Goal: Information Seeking & Learning: Find specific fact

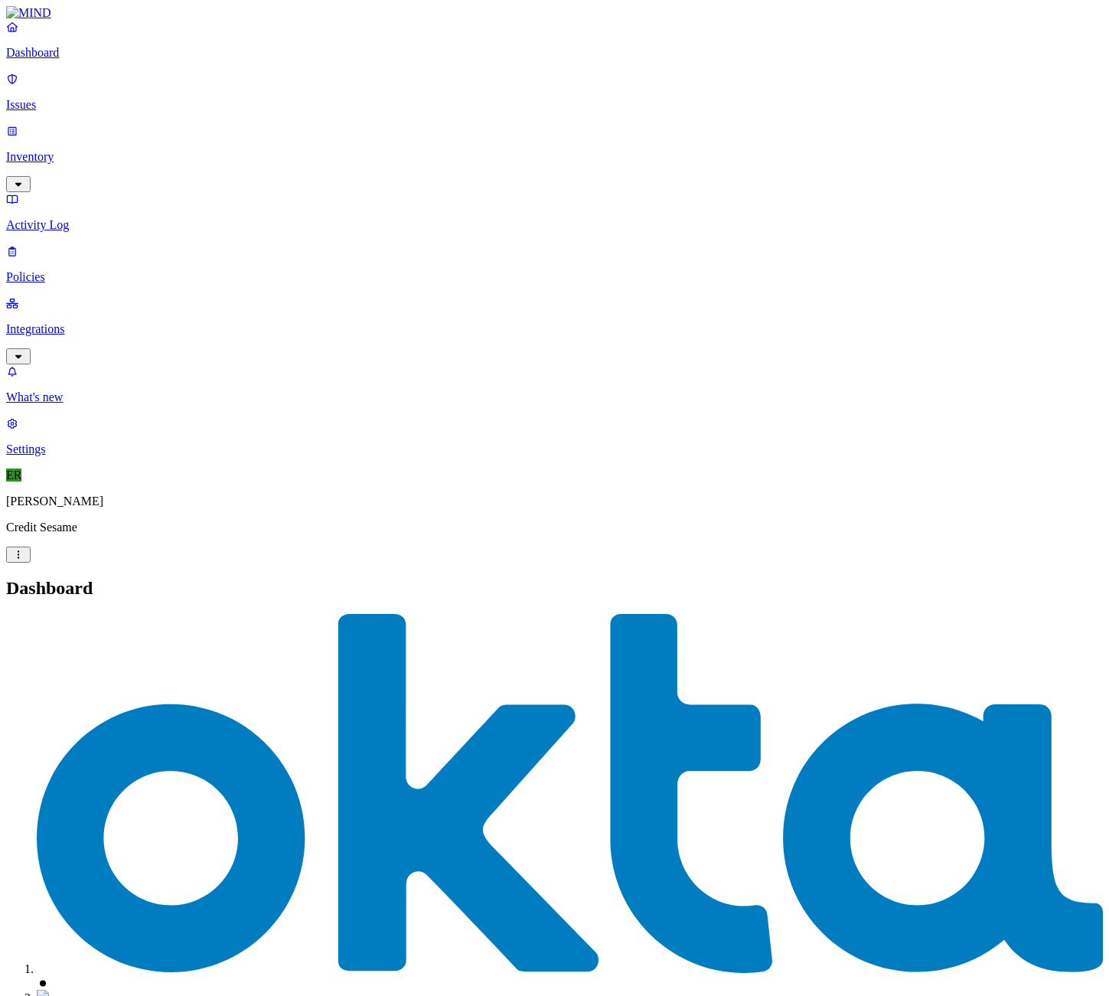
click at [92, 98] on p "Issues" at bounding box center [554, 105] width 1097 height 14
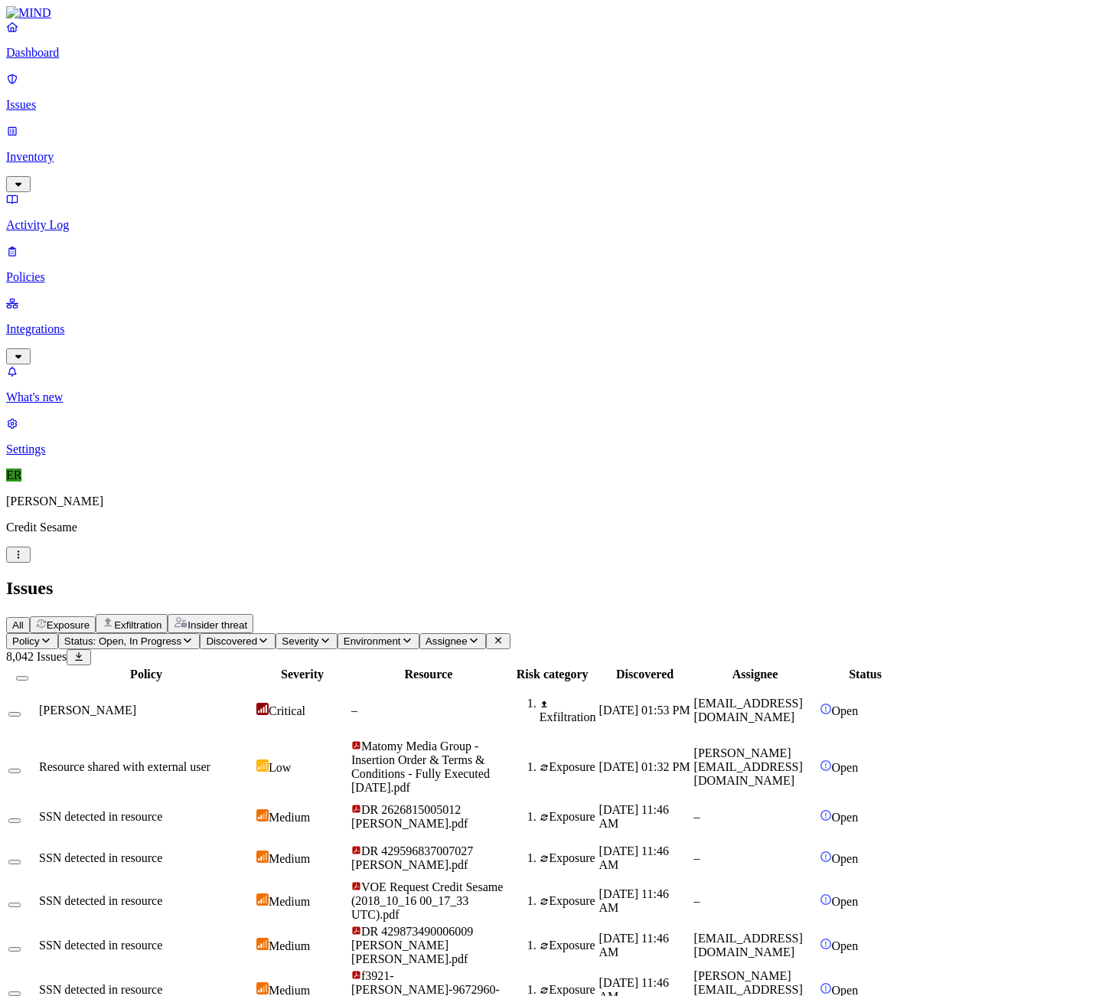
click at [52, 635] on icon "button" at bounding box center [46, 640] width 12 height 10
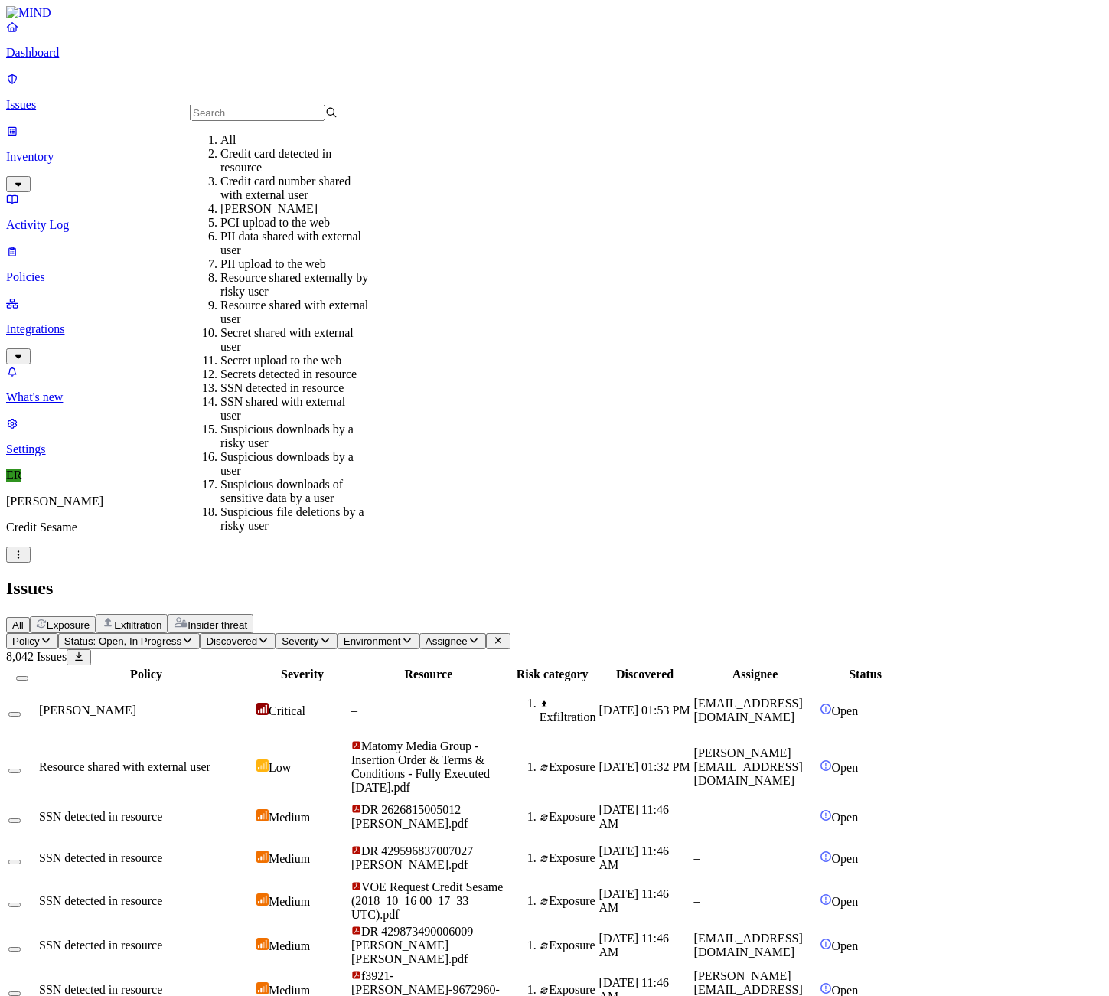
click at [368, 197] on div "Credit card number shared with external user" at bounding box center [294, 188] width 148 height 28
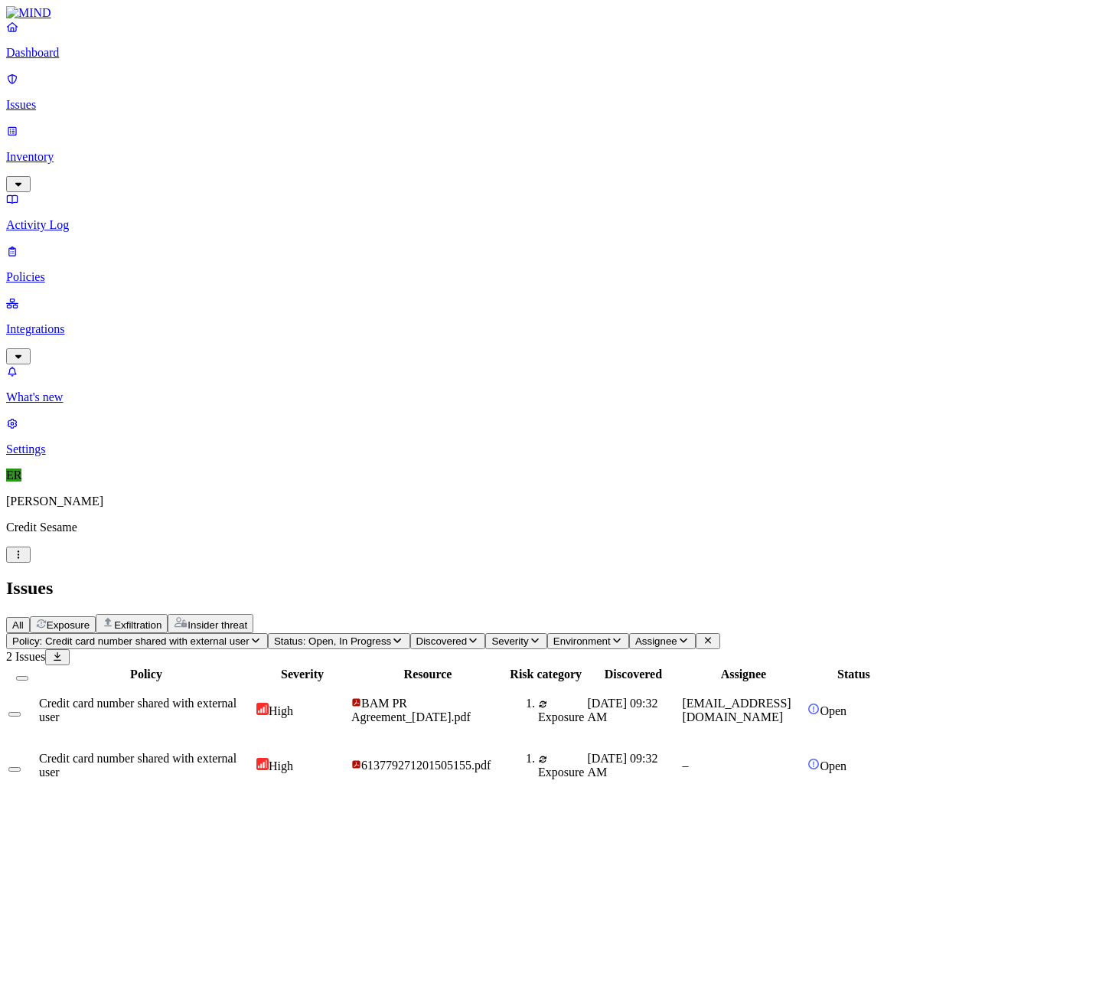
click at [236, 752] on span "Credit card number shared with external user" at bounding box center [137, 765] width 197 height 27
click at [236, 696] on span "Credit card number shared with external user" at bounding box center [137, 709] width 197 height 27
click at [254, 739] on td "Credit card number shared with external user" at bounding box center [146, 766] width 216 height 54
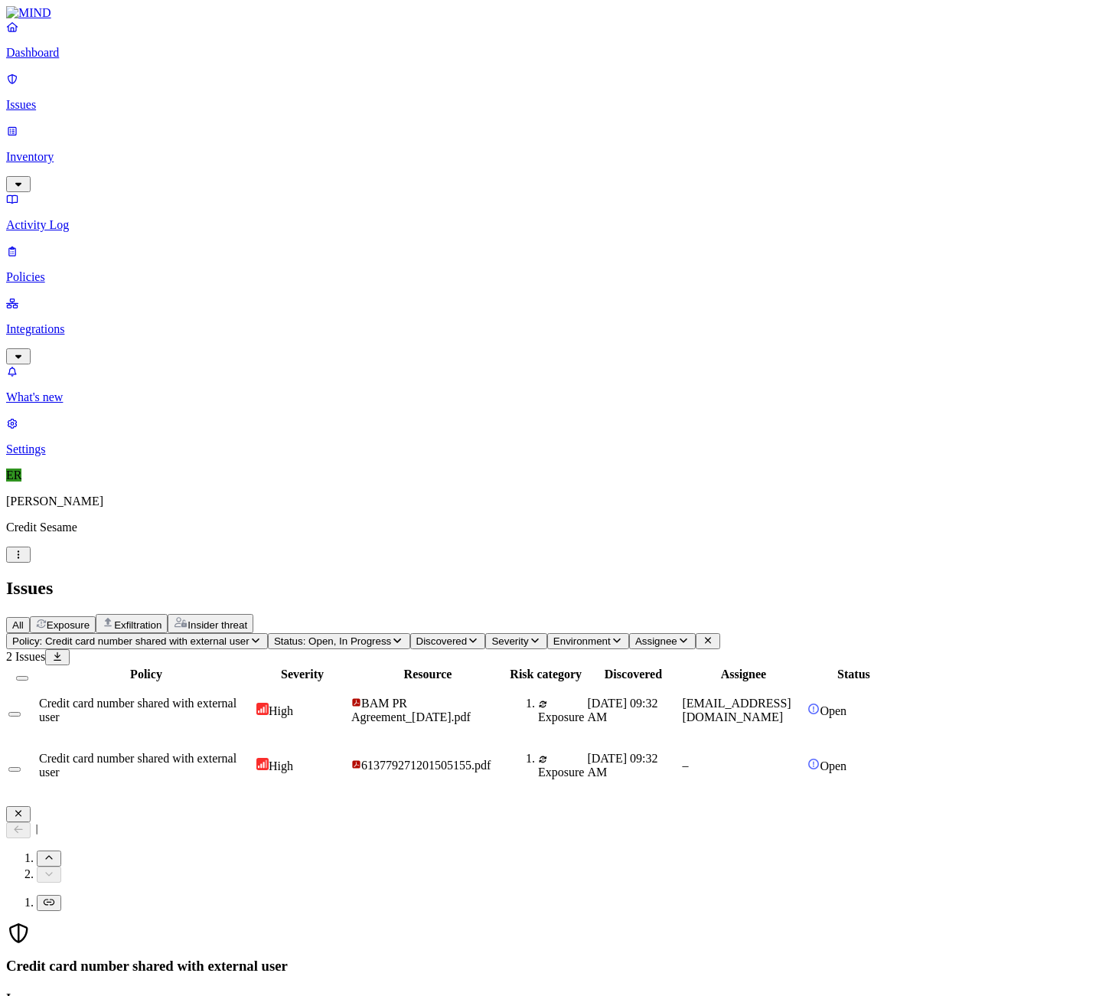
copy span "[EMAIL_ADDRESS][DOMAIN_NAME]"
click at [24, 808] on icon "button" at bounding box center [18, 813] width 12 height 10
click at [249, 635] on span "Policy: Credit card number shared with external user" at bounding box center [130, 640] width 237 height 11
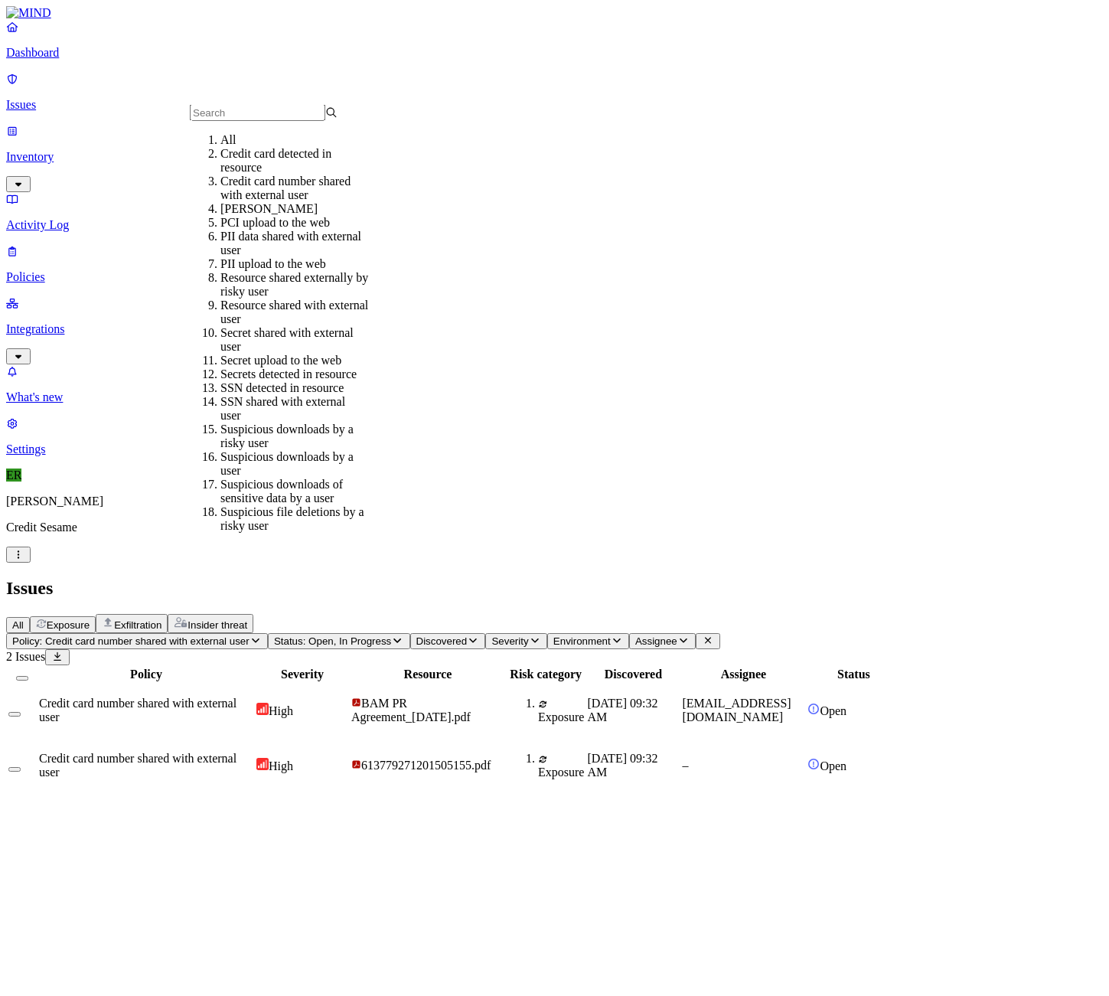
click at [264, 216] on div "[PERSON_NAME]" at bounding box center [294, 209] width 148 height 14
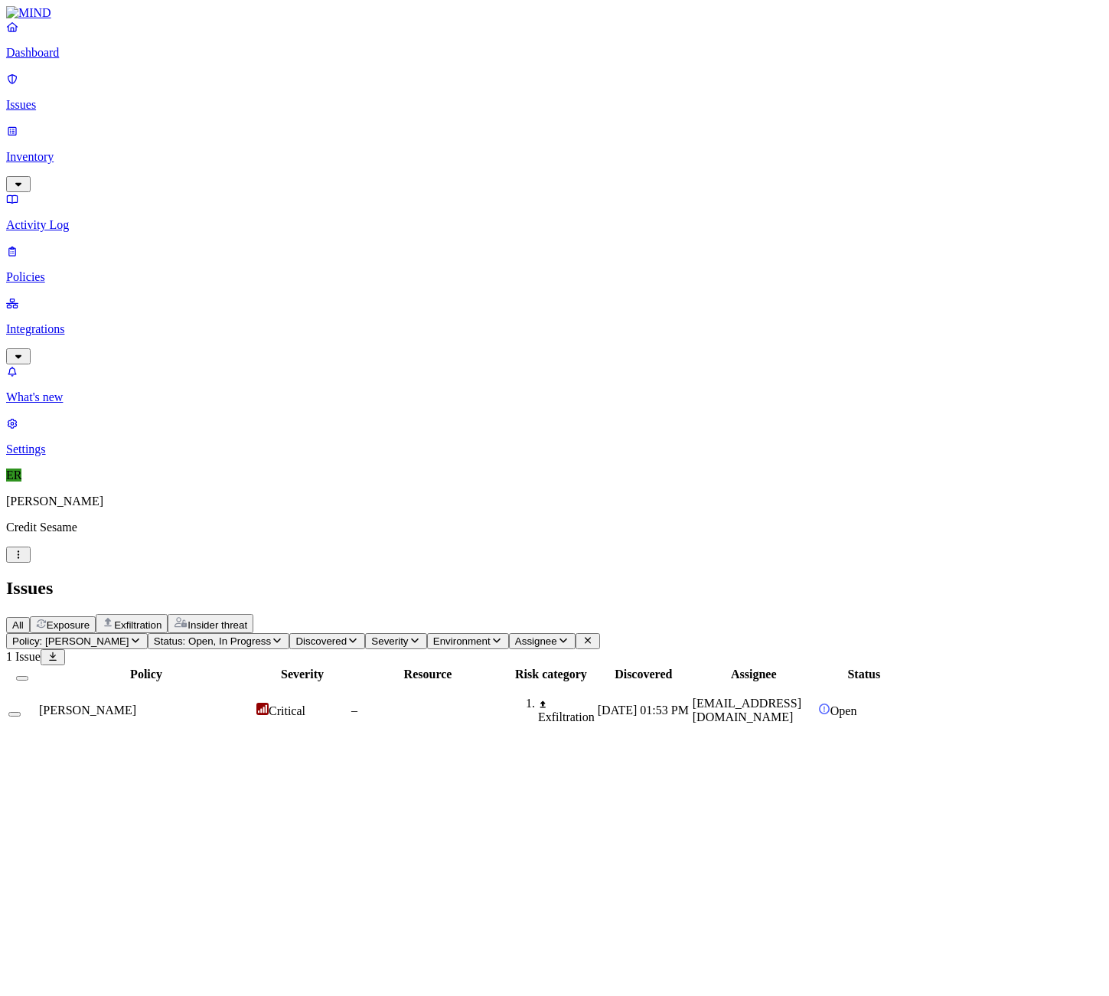
click at [129, 635] on span "Policy: [PERSON_NAME]" at bounding box center [70, 640] width 117 height 11
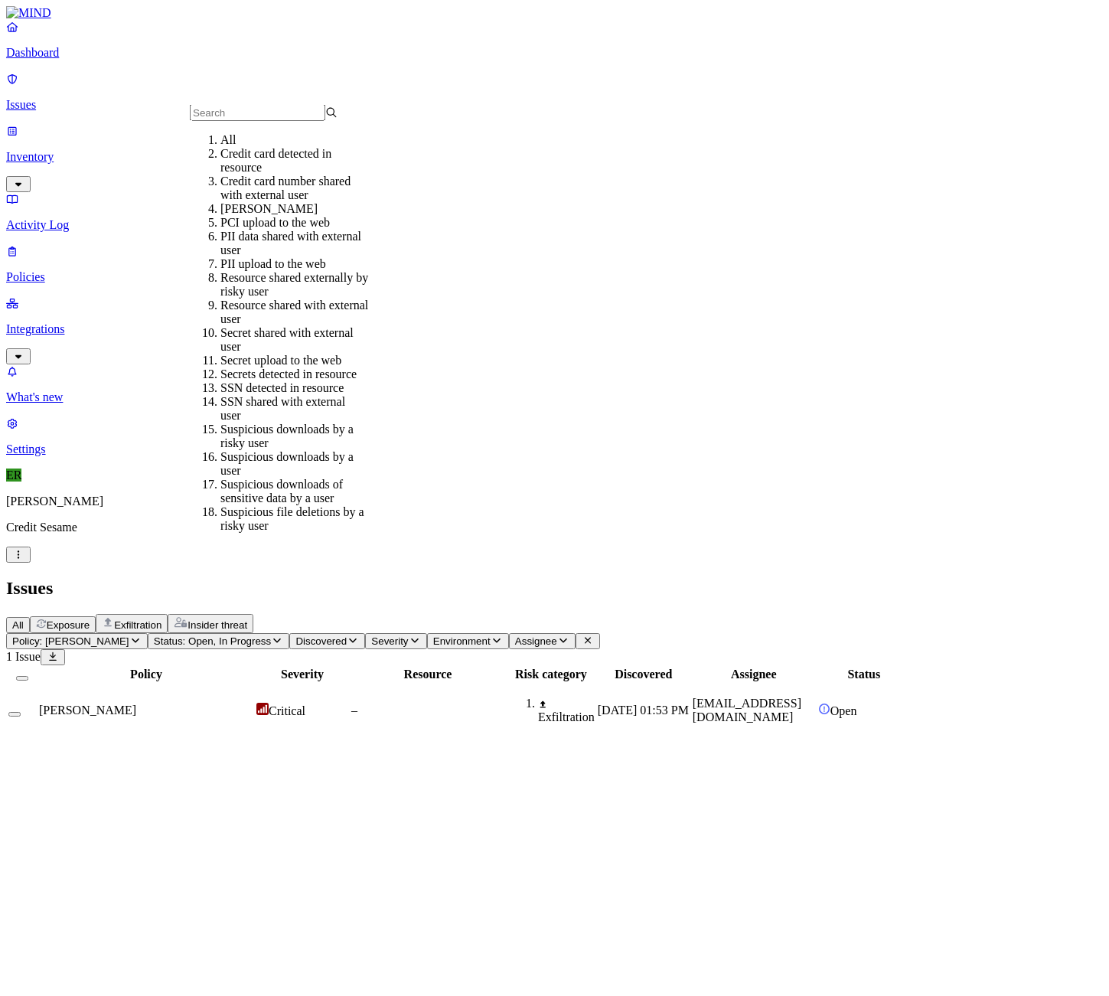
click at [265, 230] on div "PCI upload to the web" at bounding box center [294, 223] width 148 height 14
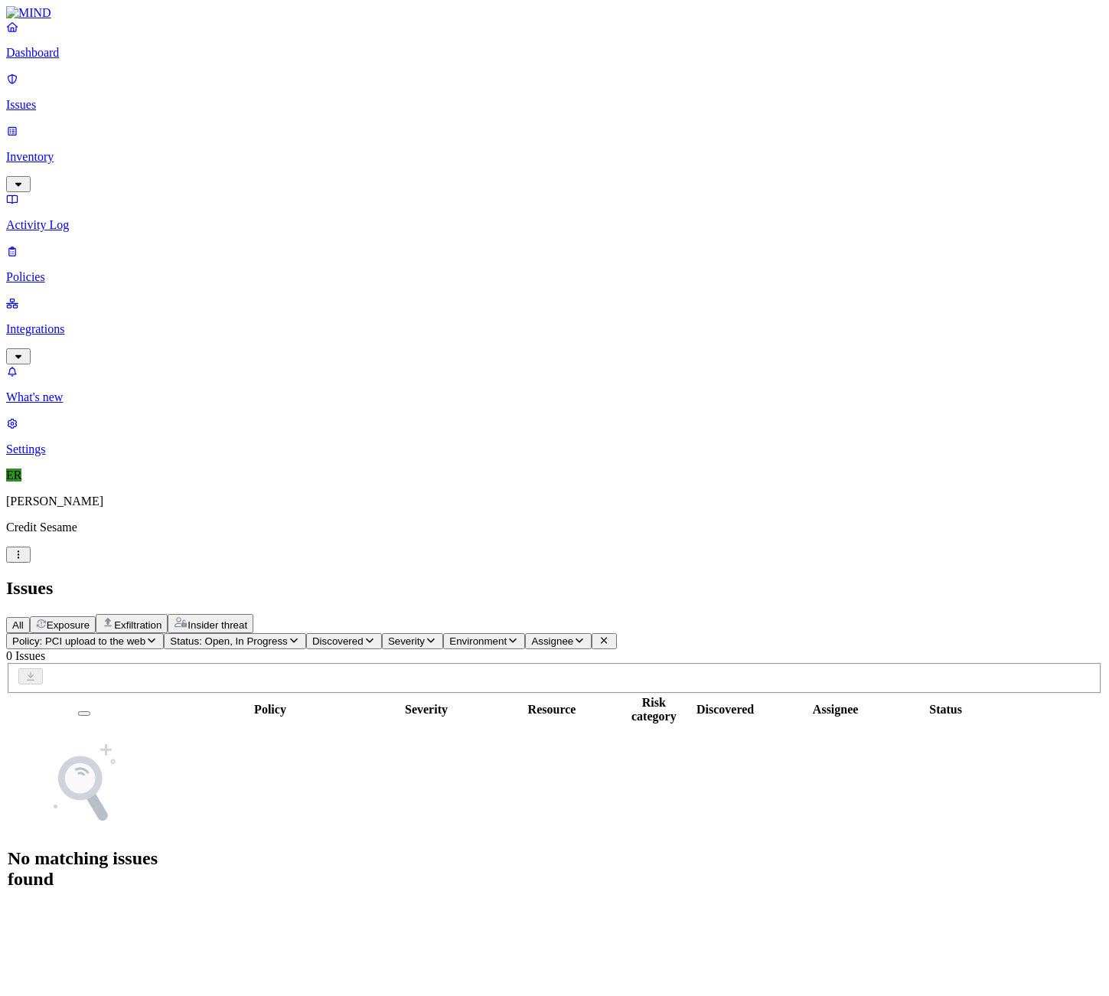
click at [145, 635] on span "Policy: PCI upload to the web" at bounding box center [78, 640] width 133 height 11
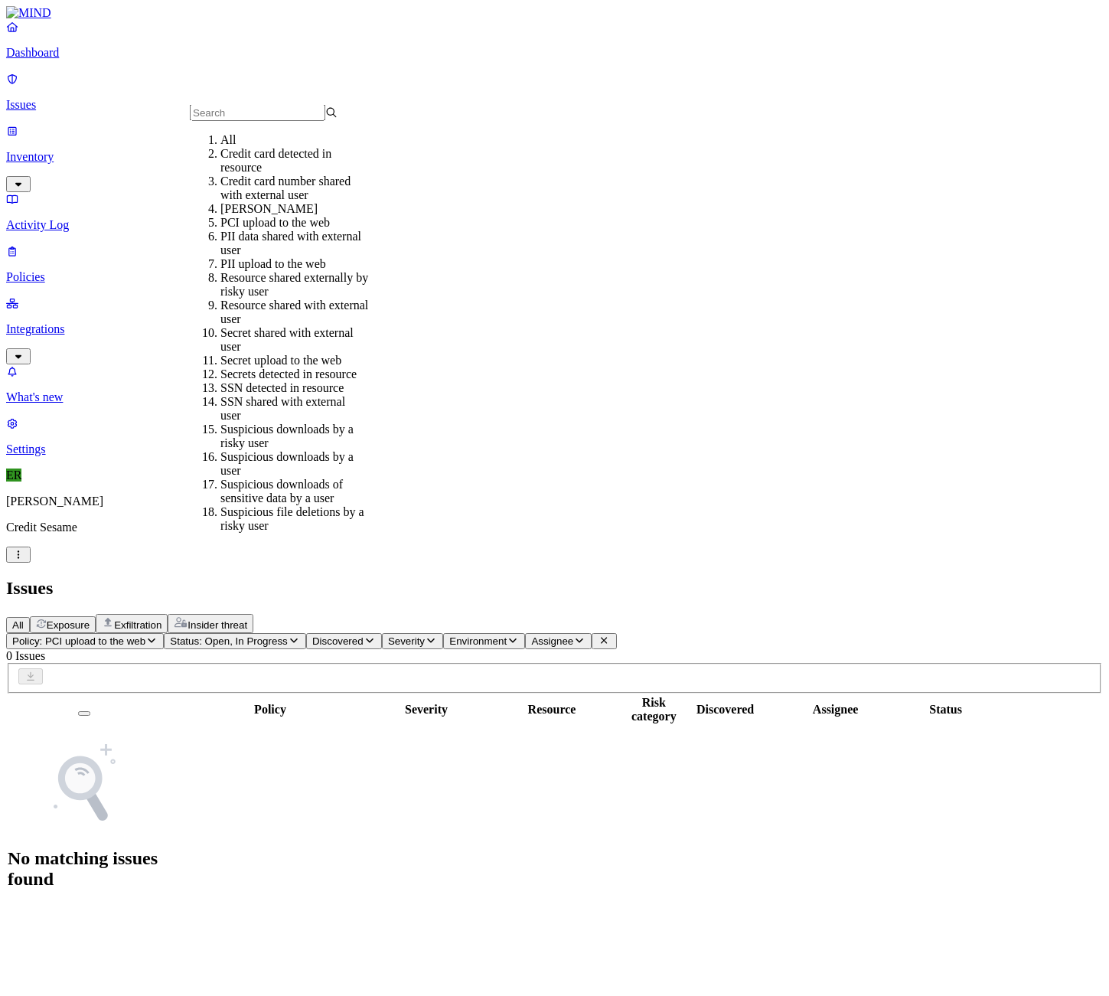
click at [301, 257] on div "PII data shared with external user" at bounding box center [294, 244] width 148 height 28
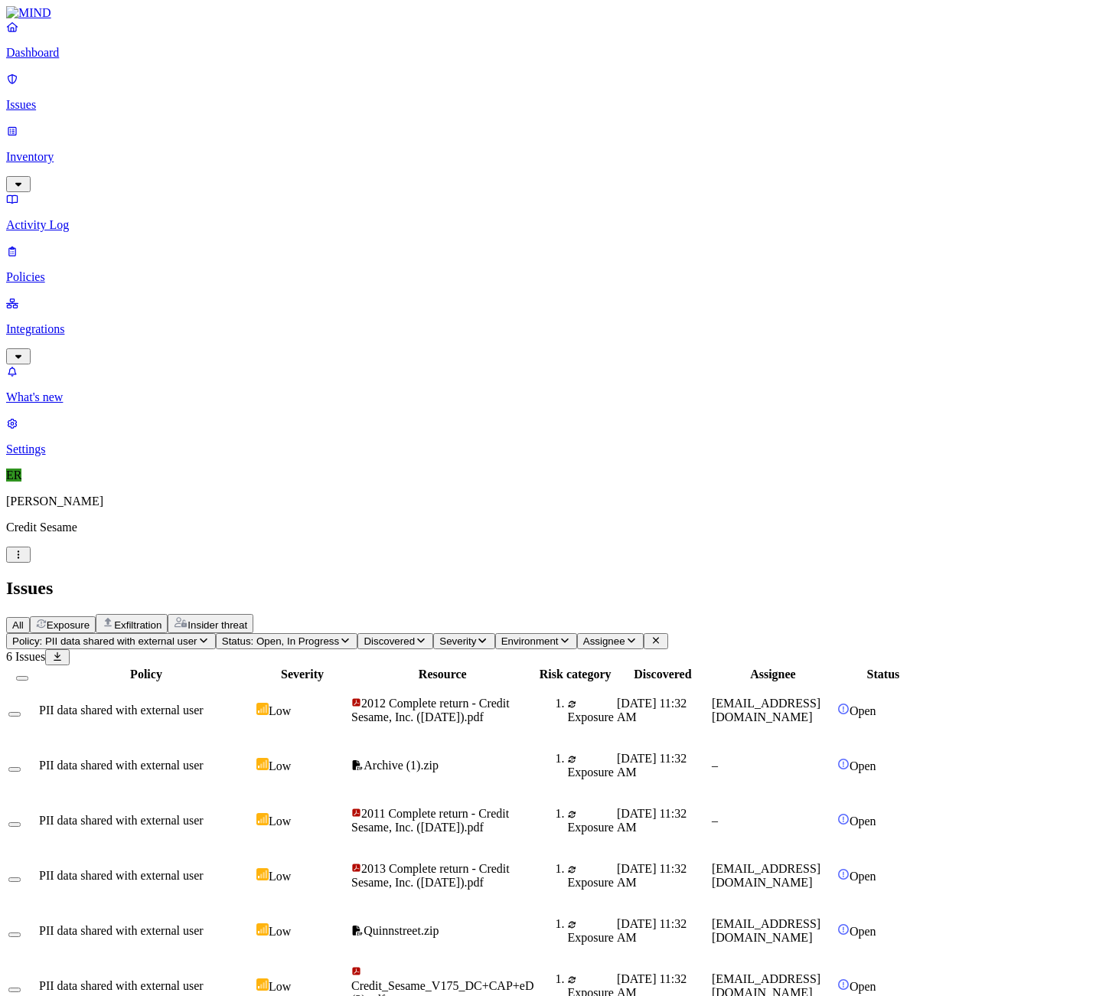
click at [204, 703] on span "PII data shared with external user" at bounding box center [121, 709] width 165 height 13
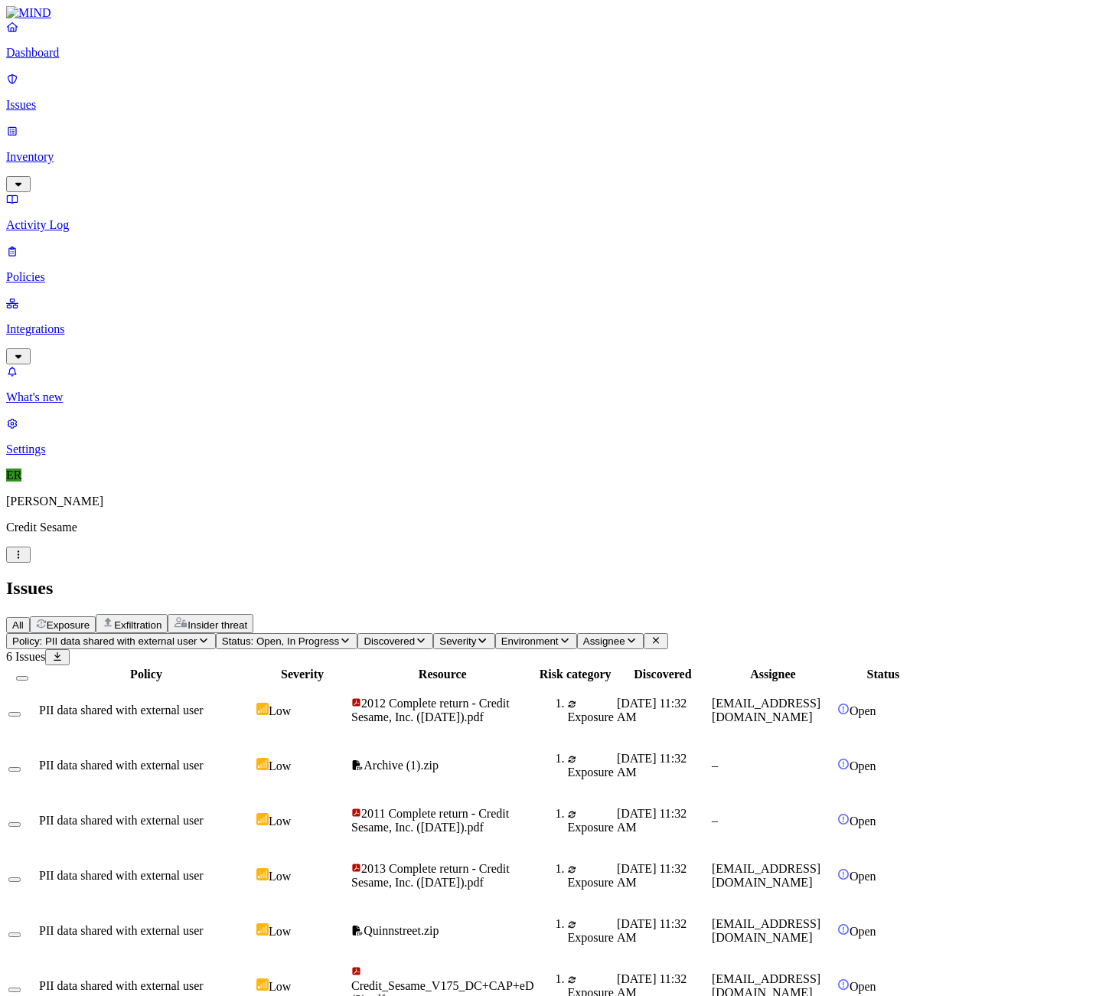
copy span "[PERSON_NAME][EMAIL_ADDRESS][DOMAIN_NAME]"
drag, startPoint x: 951, startPoint y: 603, endPoint x: 842, endPoint y: 605, distance: 109.5
copy span "[EMAIL_ADDRESS][DOMAIN_NAME]"
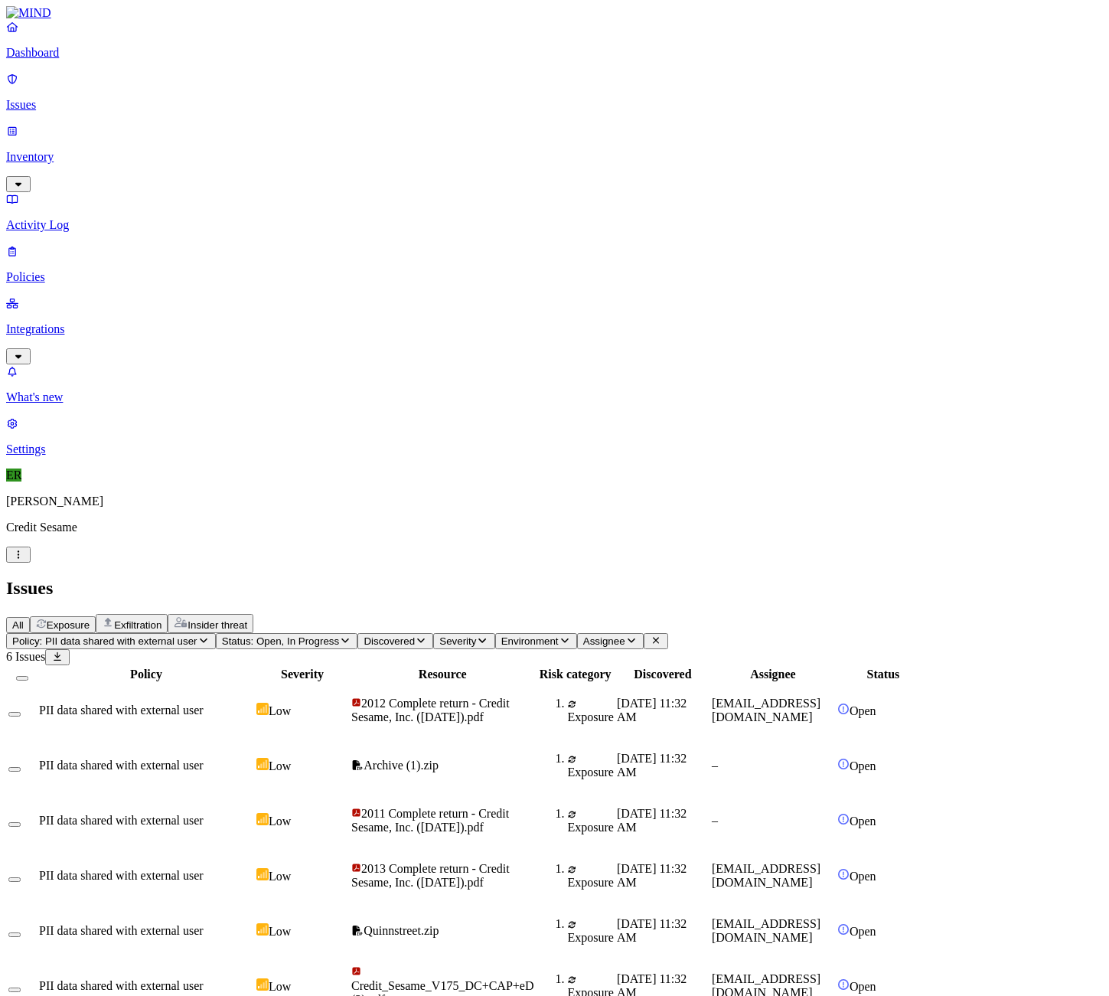
drag, startPoint x: 977, startPoint y: 556, endPoint x: 838, endPoint y: 558, distance: 139.3
copy div "[PERSON_NAME][EMAIL_ADDRESS][DOMAIN_NAME]"
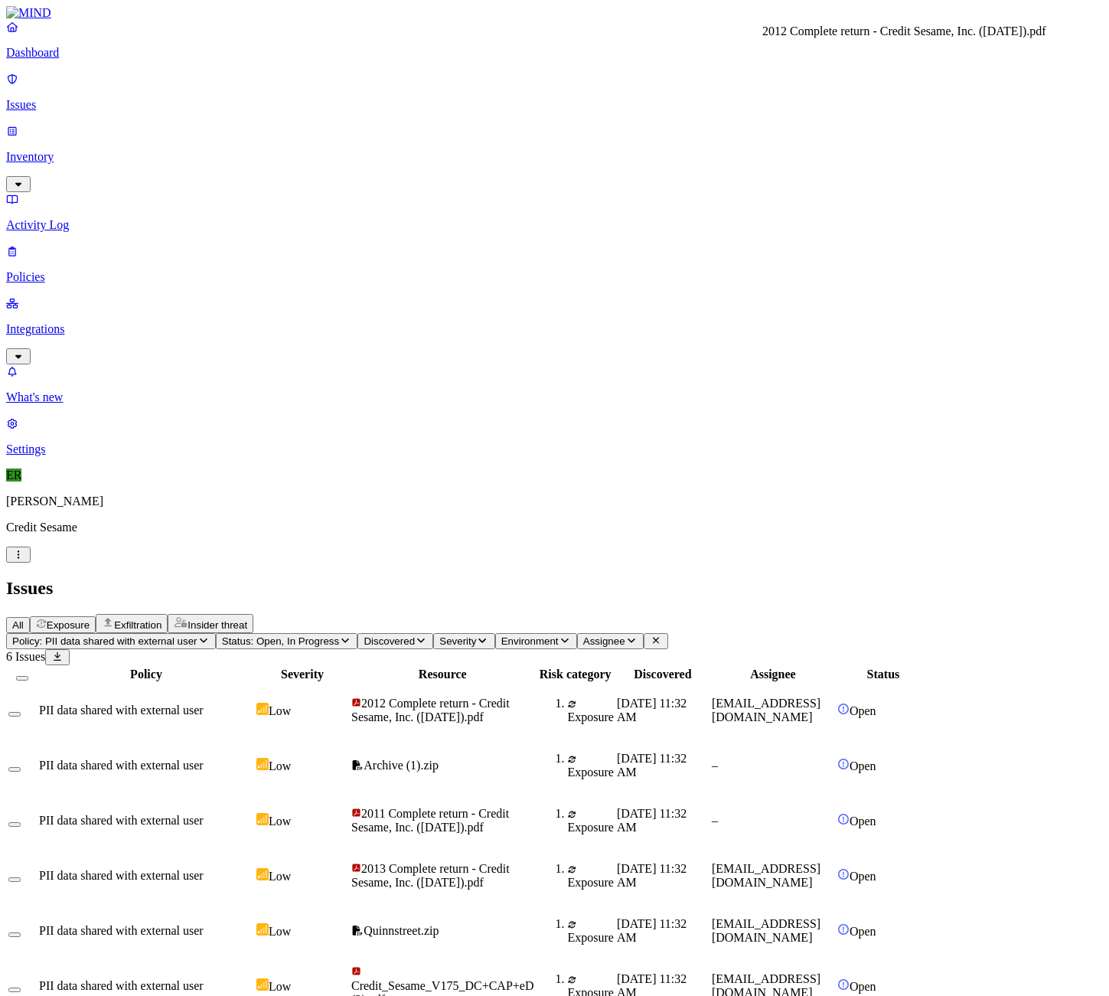
click at [411, 665] on div "Policy Severity Resource Risk category Discovered Assignee Status PII data shar…" at bounding box center [554, 839] width 1097 height 349
click at [197, 635] on span "Policy: PII data shared with external user" at bounding box center [104, 640] width 185 height 11
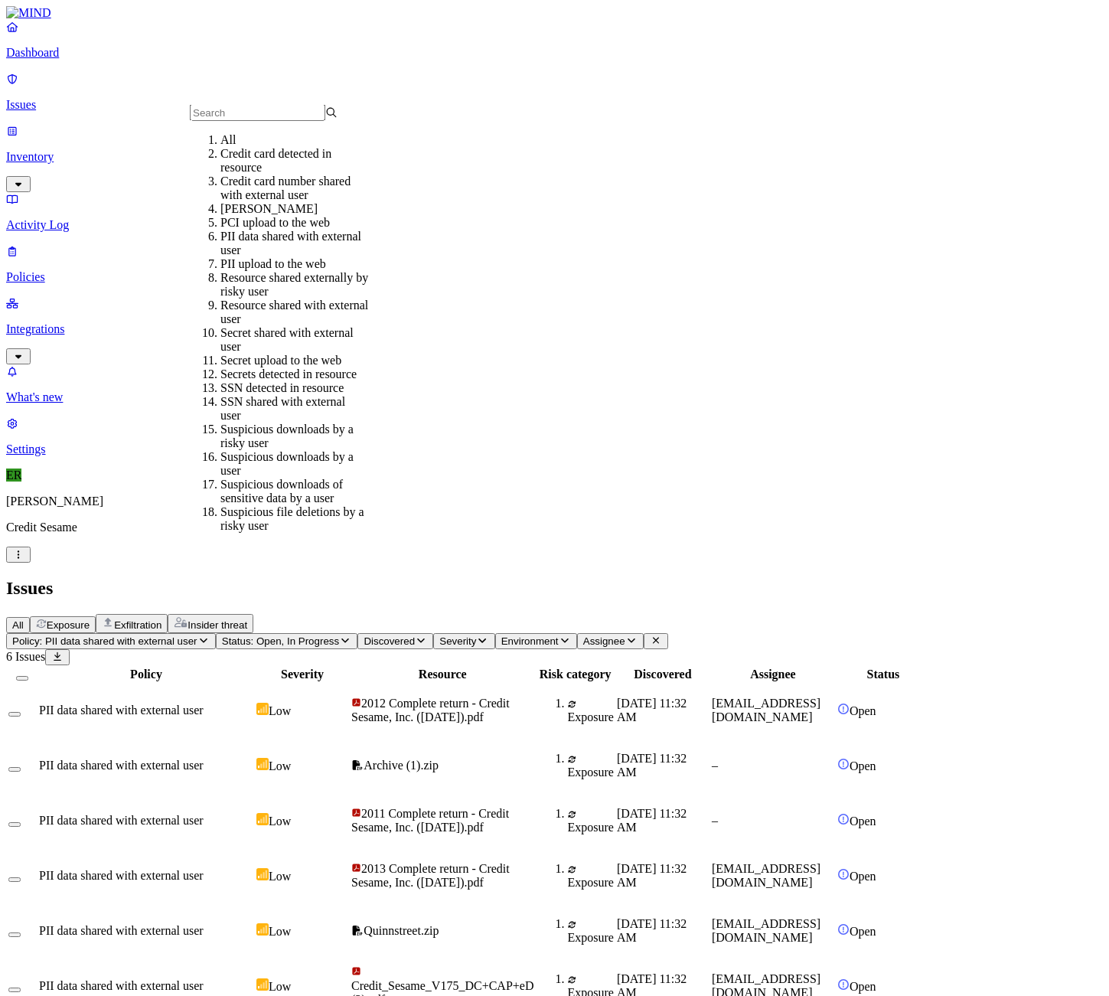
click at [314, 174] on div "Credit card detected in resource" at bounding box center [294, 161] width 148 height 28
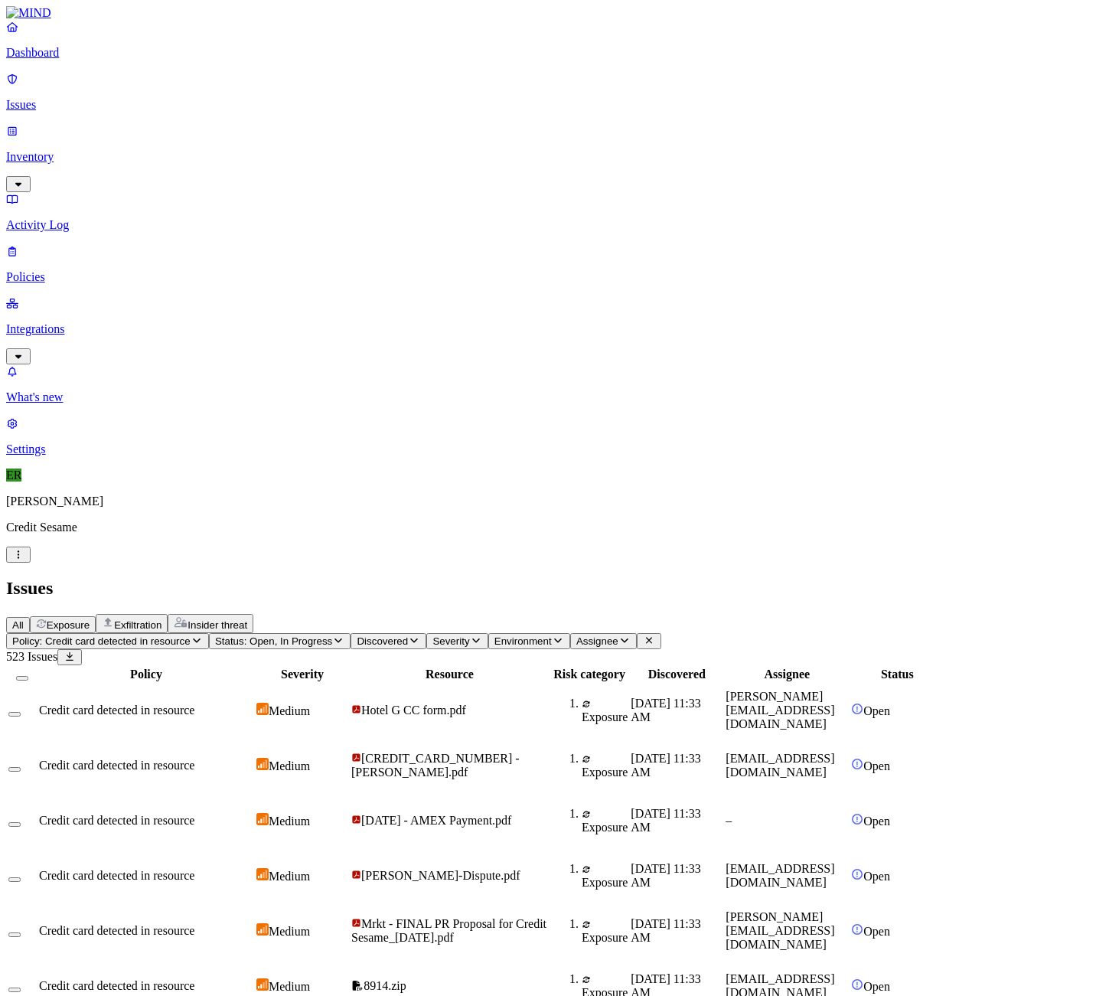
click at [201, 638] on icon "button" at bounding box center [197, 640] width 8 height 5
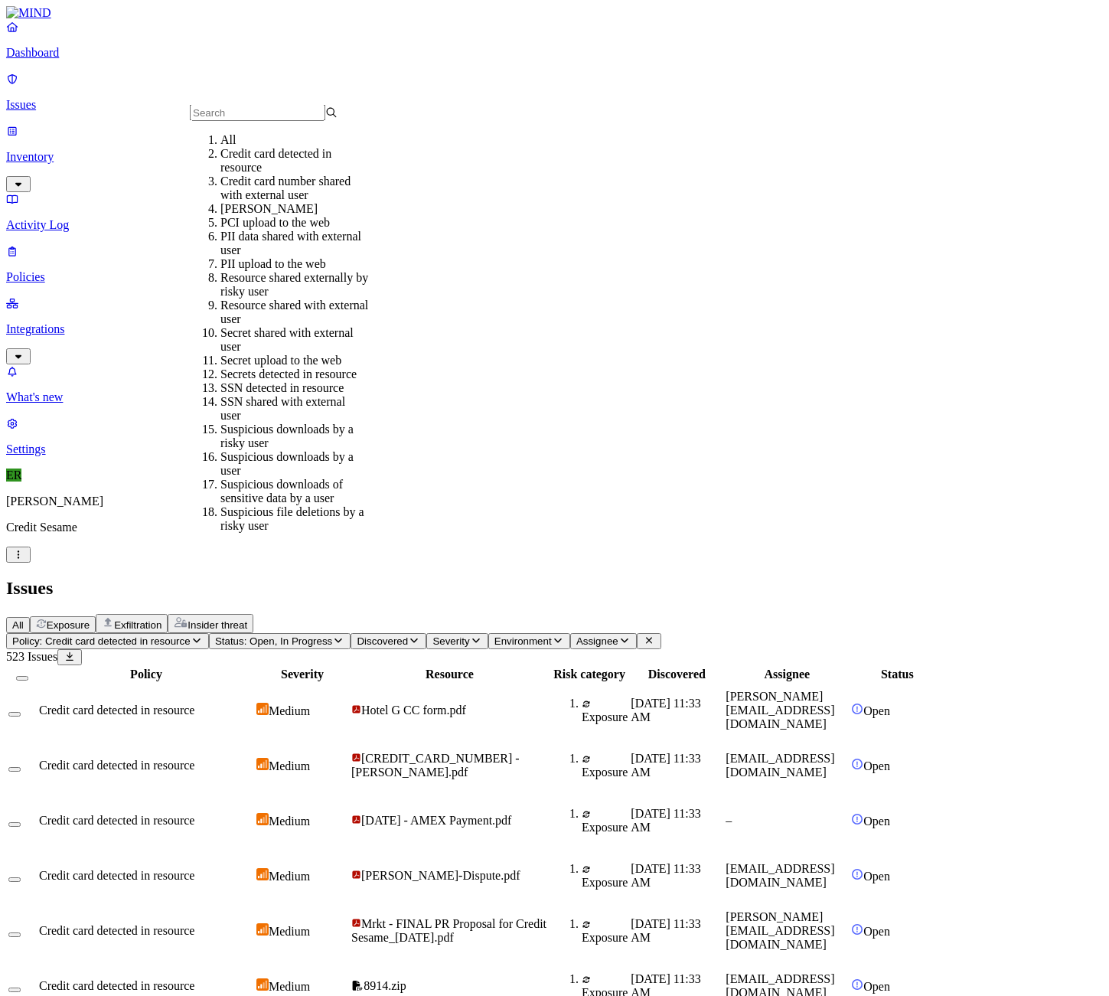
click at [323, 201] on div "Credit card number shared with external user" at bounding box center [294, 188] width 148 height 28
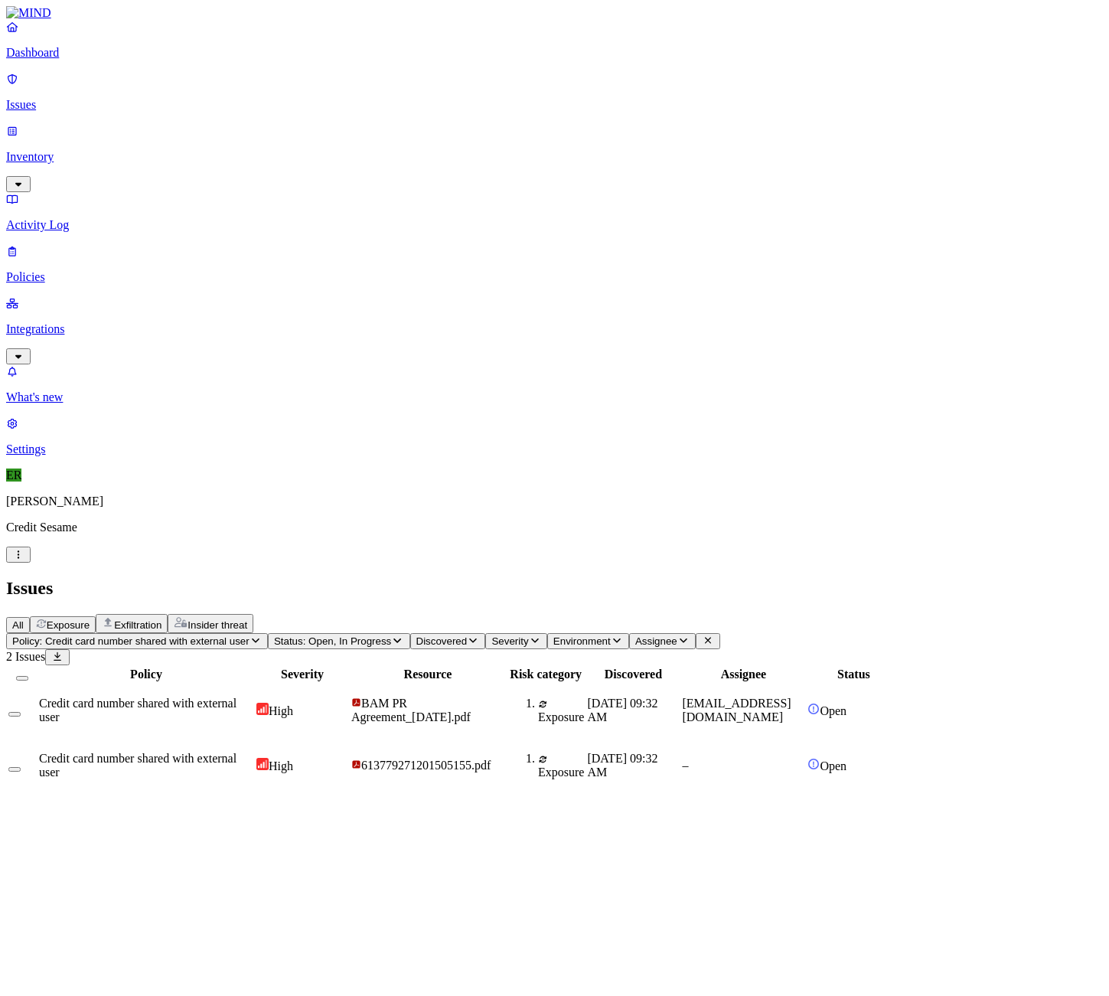
click at [262, 635] on icon "button" at bounding box center [255, 640] width 12 height 10
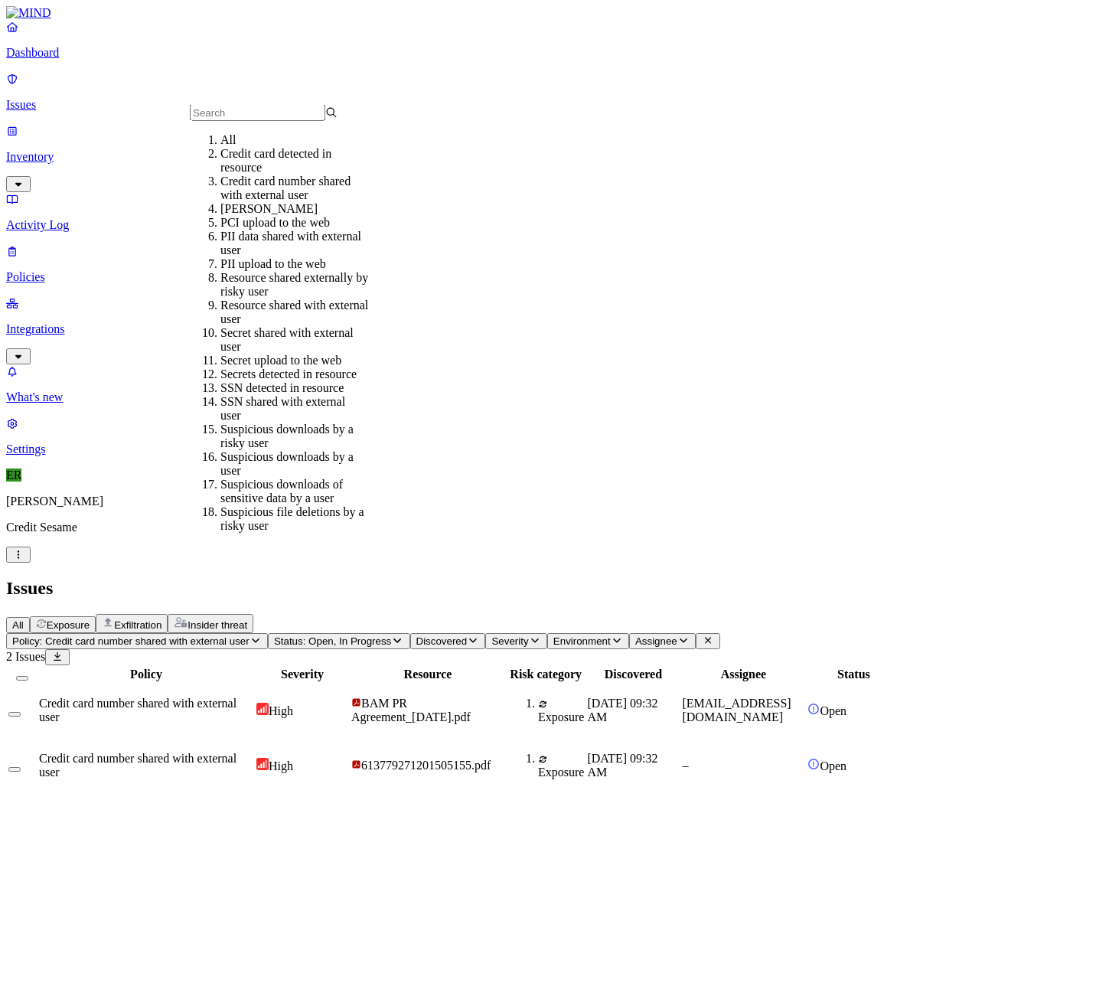
click at [266, 147] on div "All" at bounding box center [294, 140] width 148 height 14
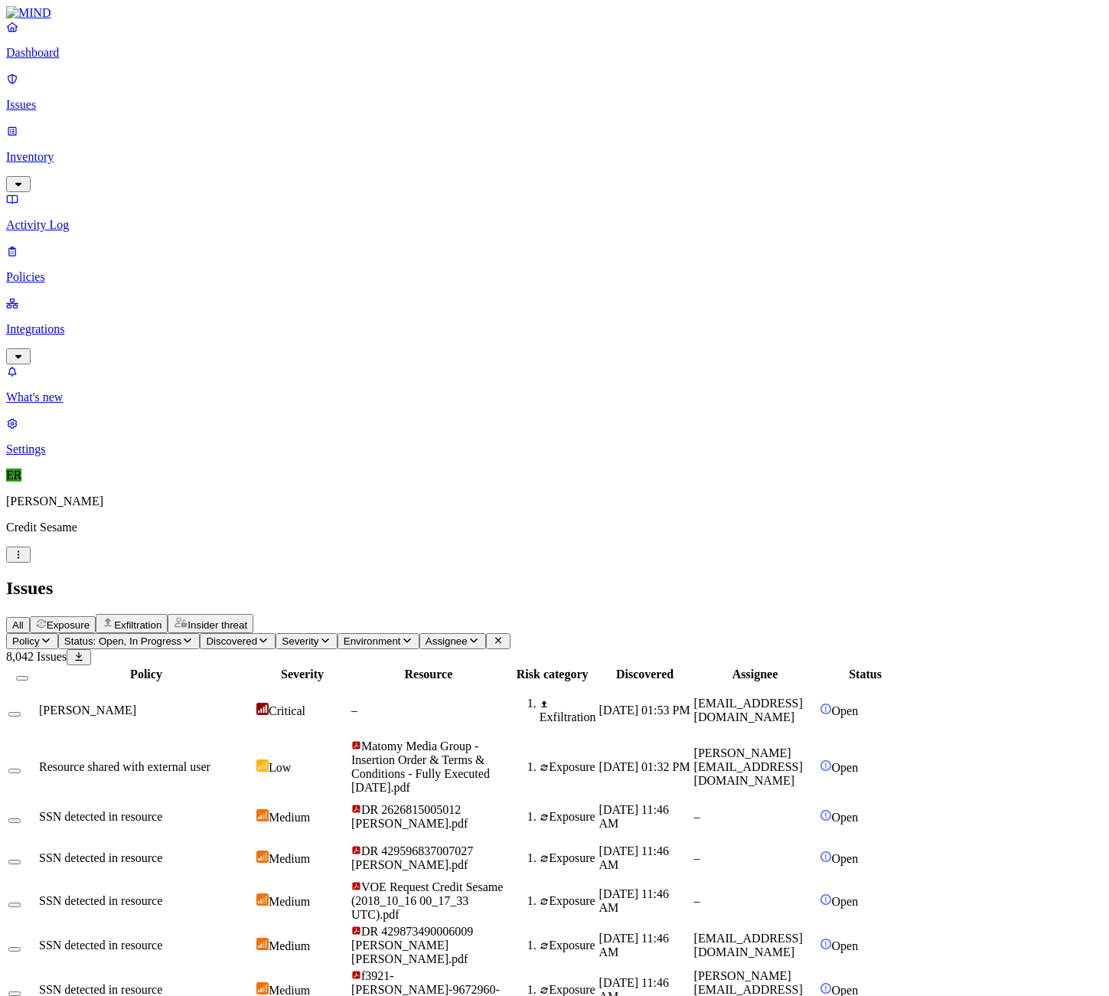
click at [318, 635] on span "Severity" at bounding box center [300, 640] width 37 height 11
click at [491, 126] on button "button" at bounding box center [497, 128] width 12 height 5
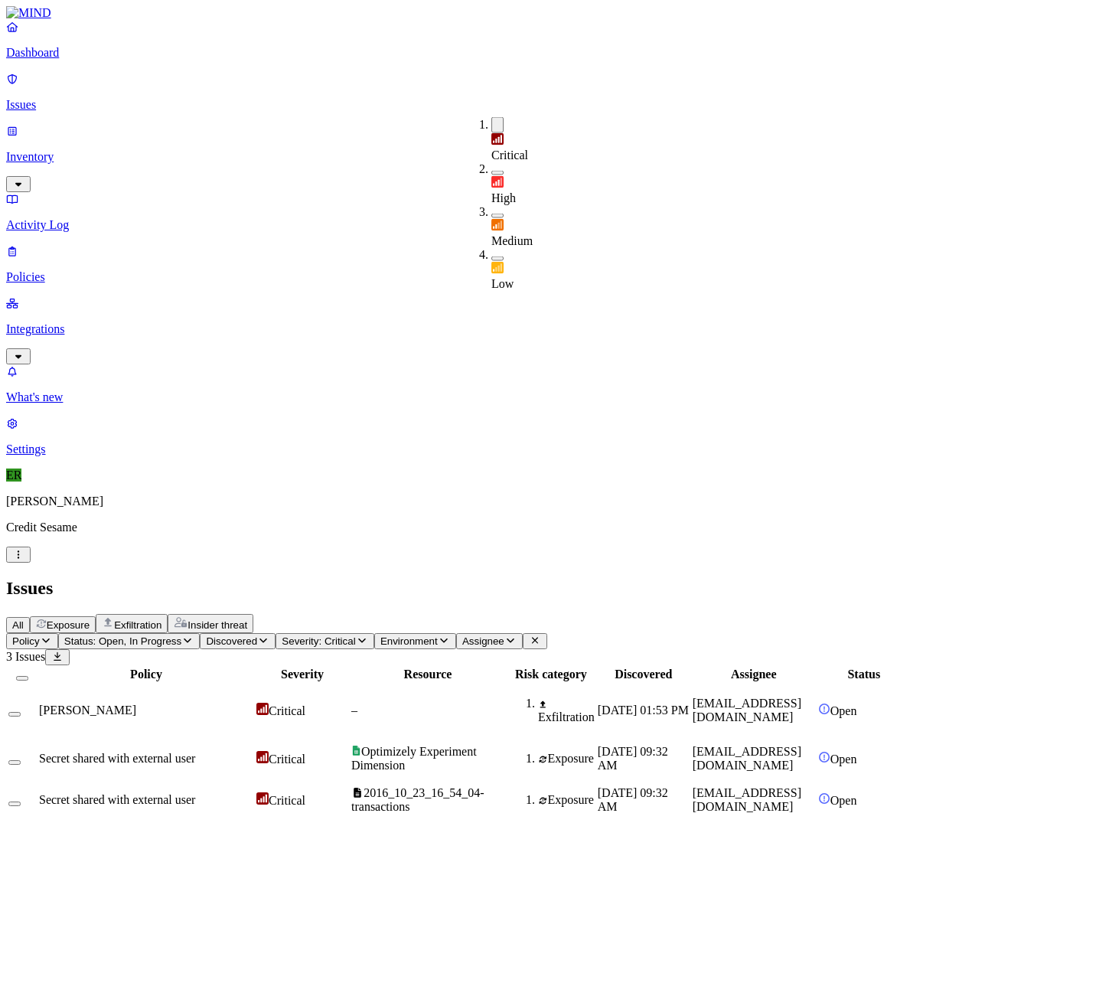
click at [491, 162] on div "High" at bounding box center [491, 183] width 0 height 43
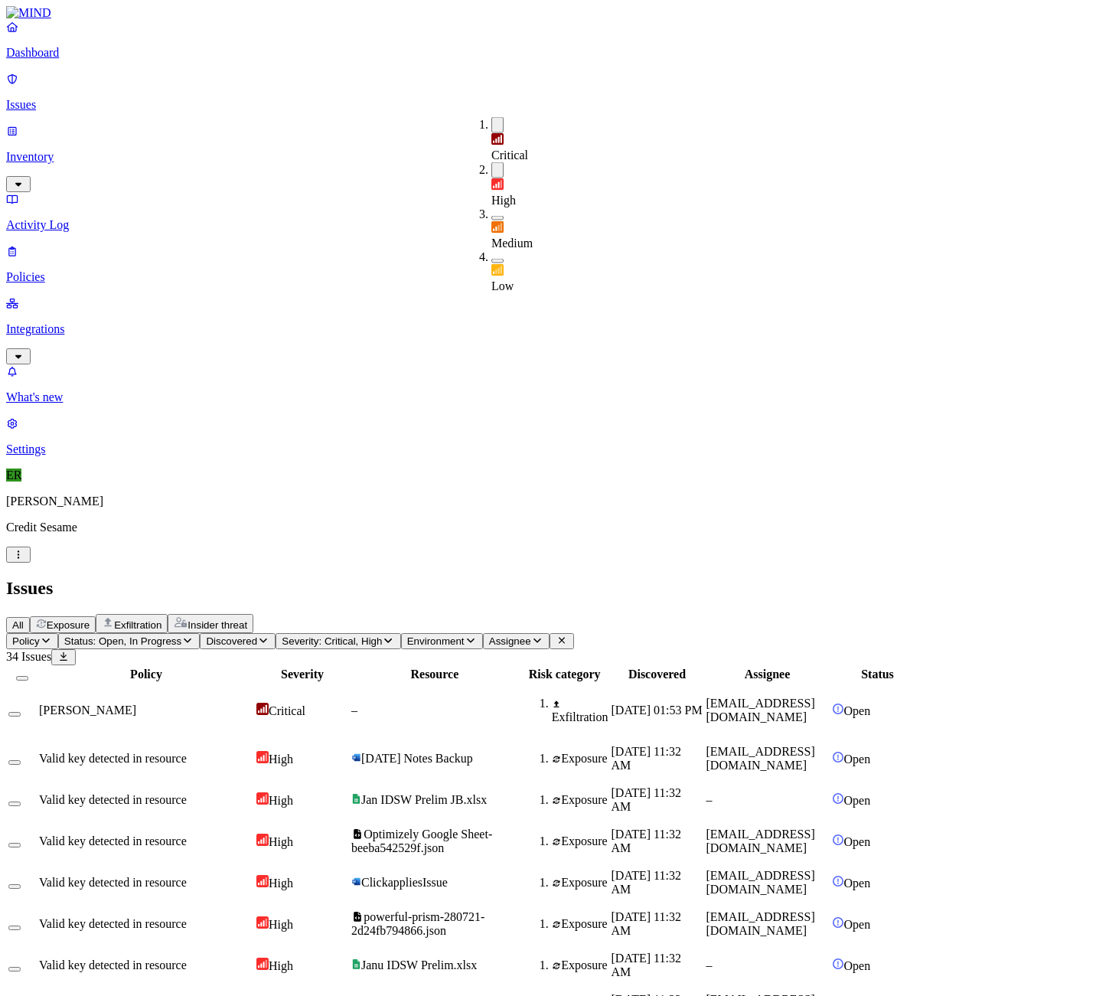
click at [46, 437] on nav "Dashboard Issues Inventory Activity Log Policies Integrations What's new 1 Sett…" at bounding box center [554, 238] width 1097 height 436
click at [181, 635] on span "Status: Open, In Progress" at bounding box center [122, 640] width 117 height 11
click at [40, 635] on span "Policy" at bounding box center [26, 640] width 28 height 11
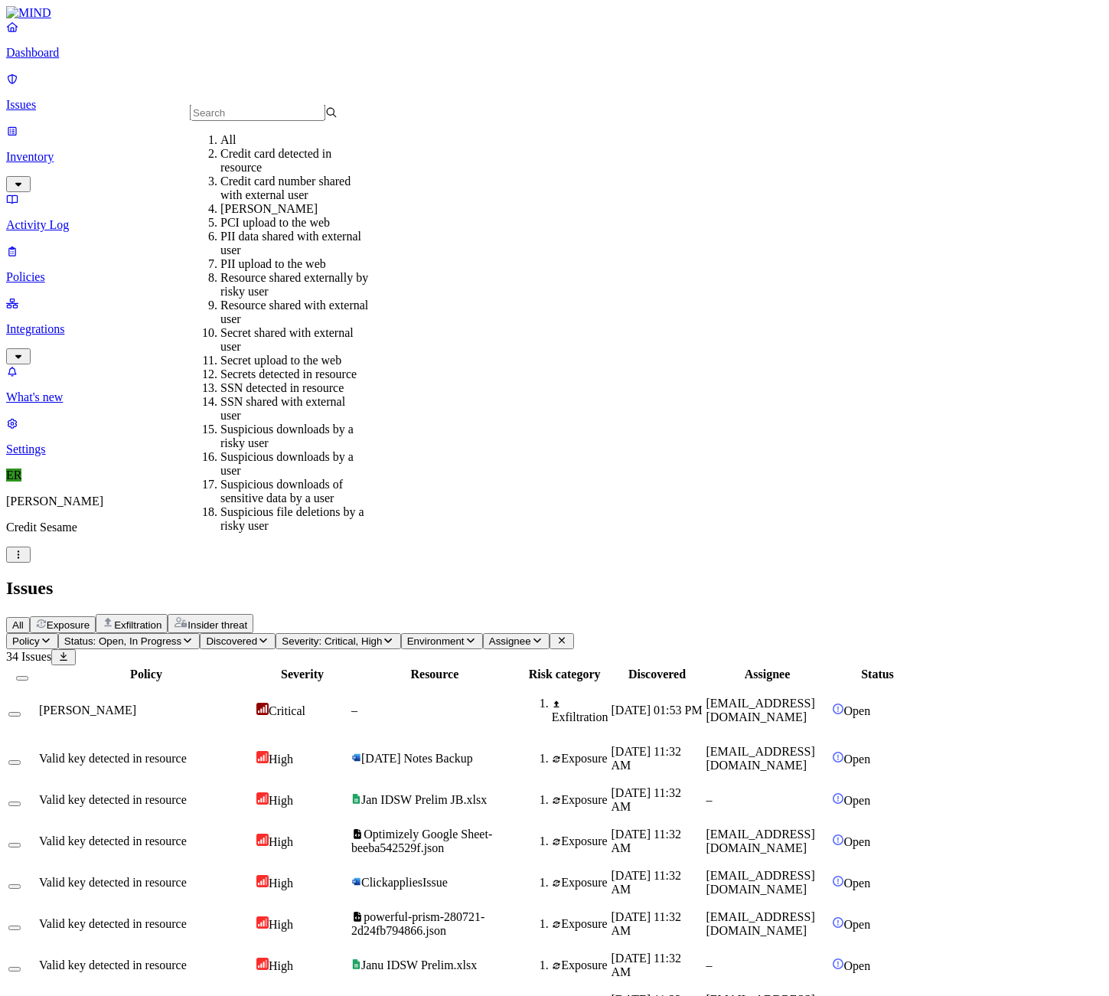
click at [367, 354] on div "Secret shared with external user" at bounding box center [294, 340] width 148 height 28
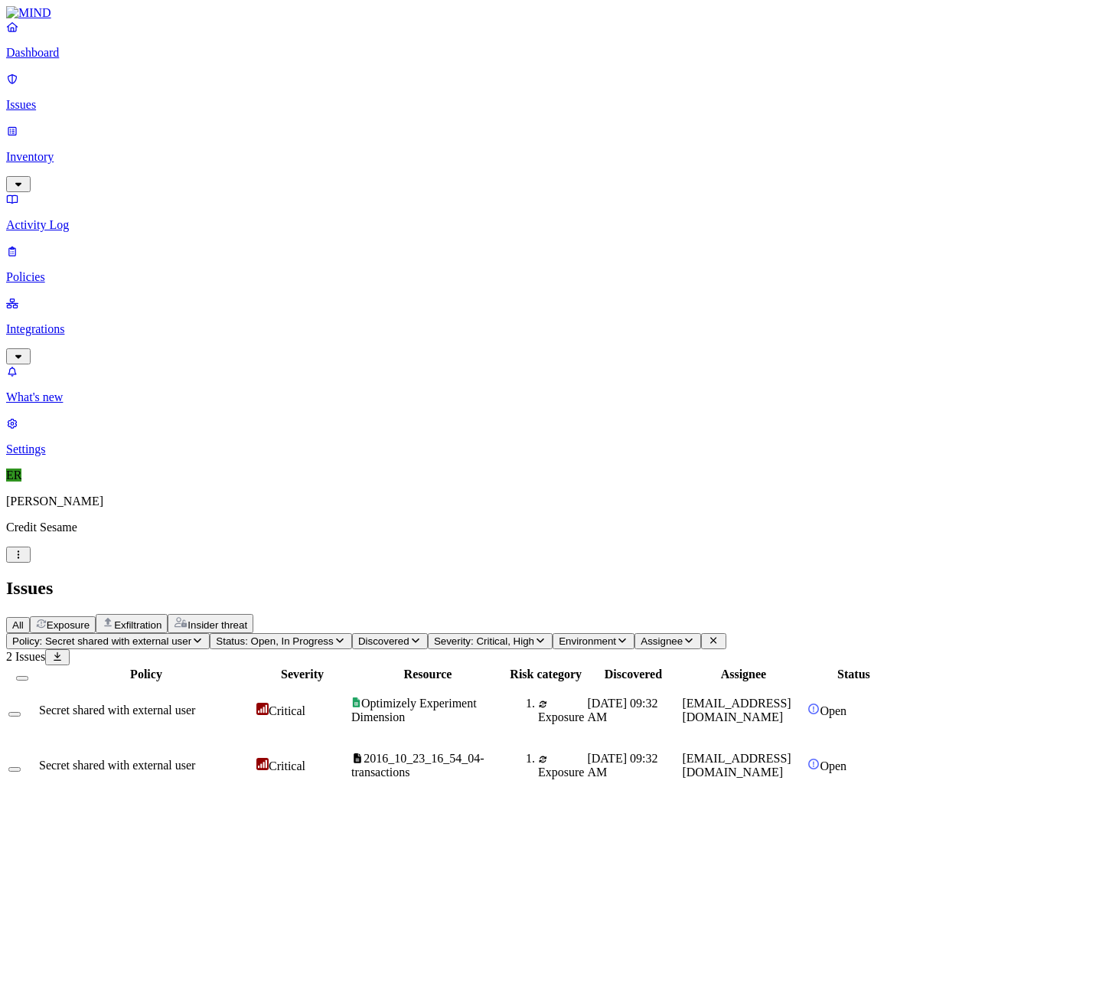
click at [195, 703] on span "Secret shared with external user" at bounding box center [117, 709] width 156 height 13
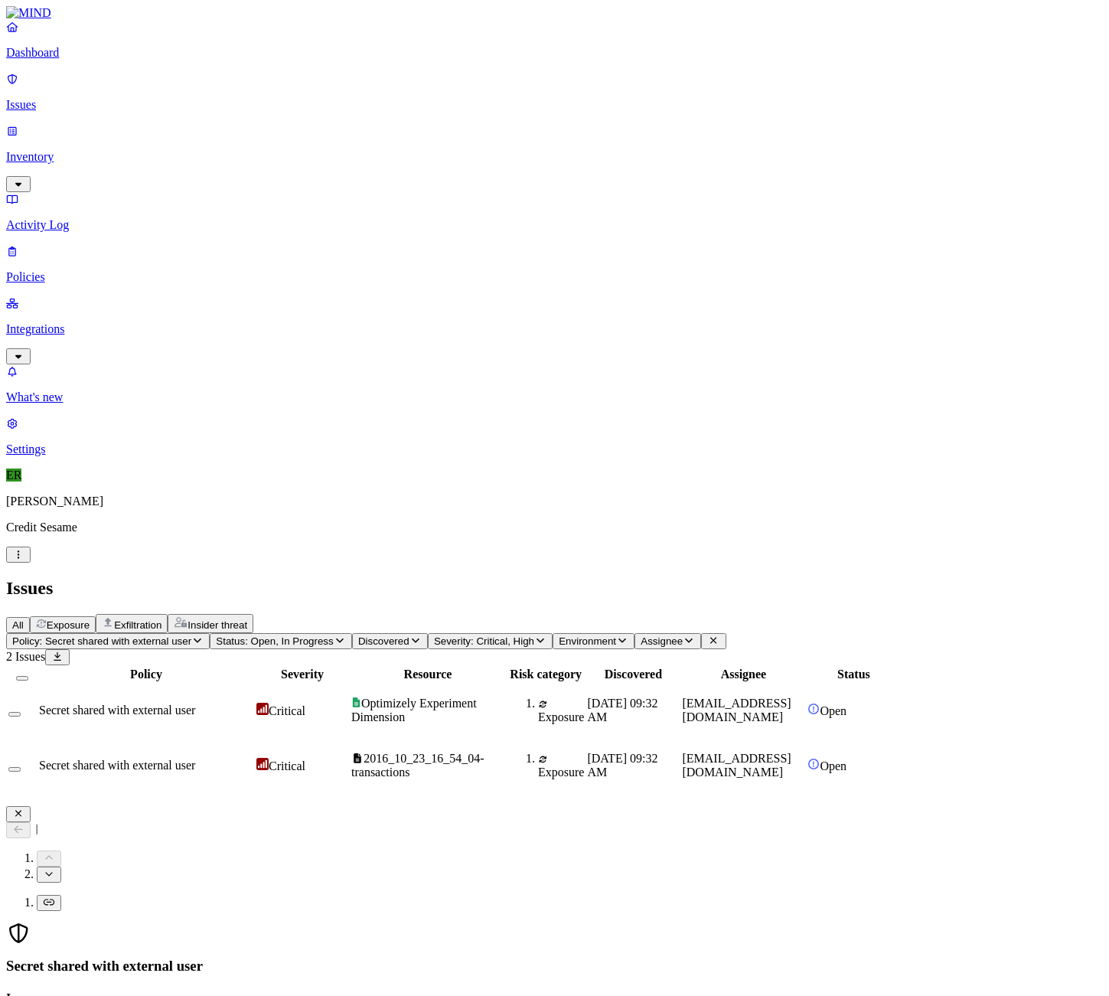
scroll to position [0, 0]
click at [253, 758] on div "Secret shared with external user" at bounding box center [146, 765] width 214 height 14
click at [22, 826] on icon at bounding box center [18, 830] width 8 height 8
click at [31, 806] on button "Close" at bounding box center [18, 814] width 24 height 16
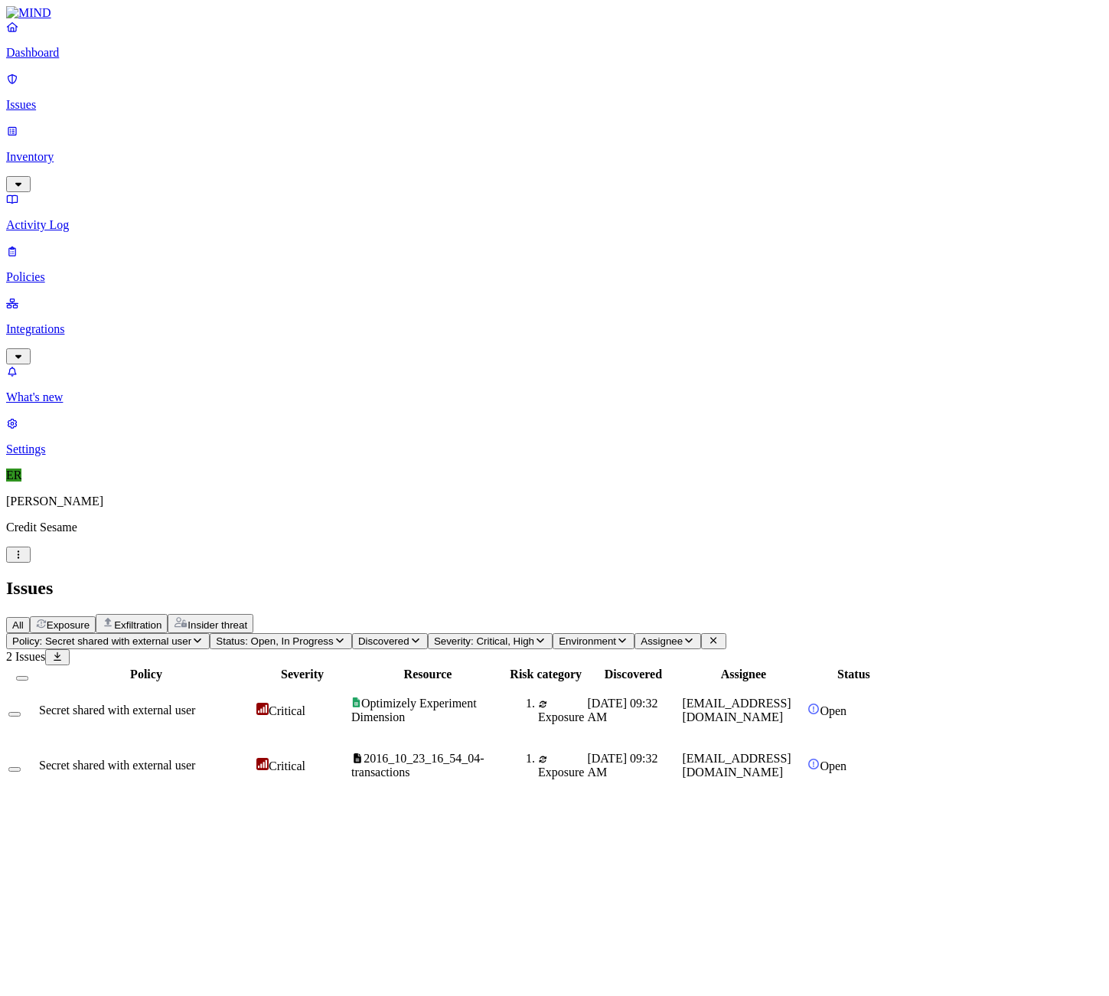
click at [191, 635] on span "Policy: Secret shared with external user" at bounding box center [101, 640] width 179 height 11
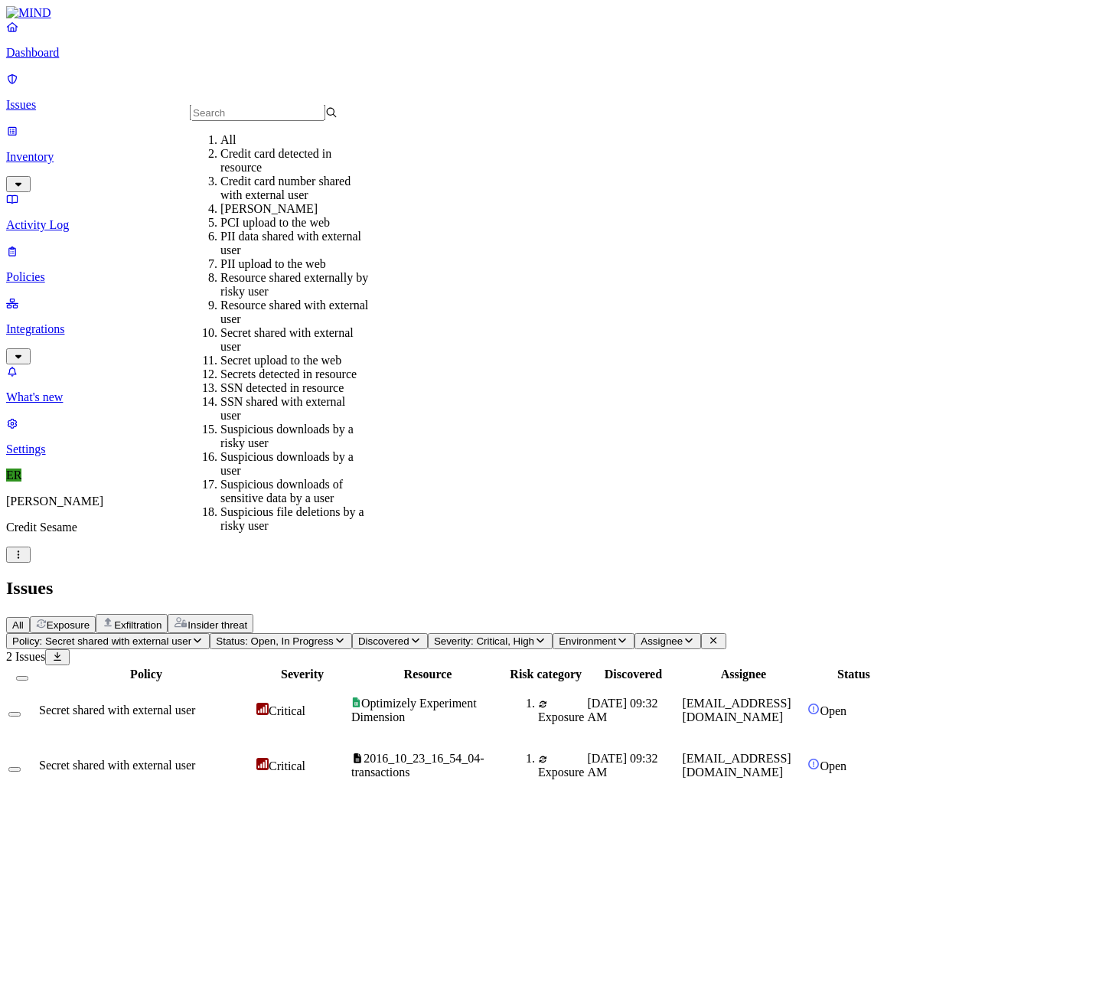
click at [351, 326] on div "Resource shared with external user" at bounding box center [294, 312] width 148 height 28
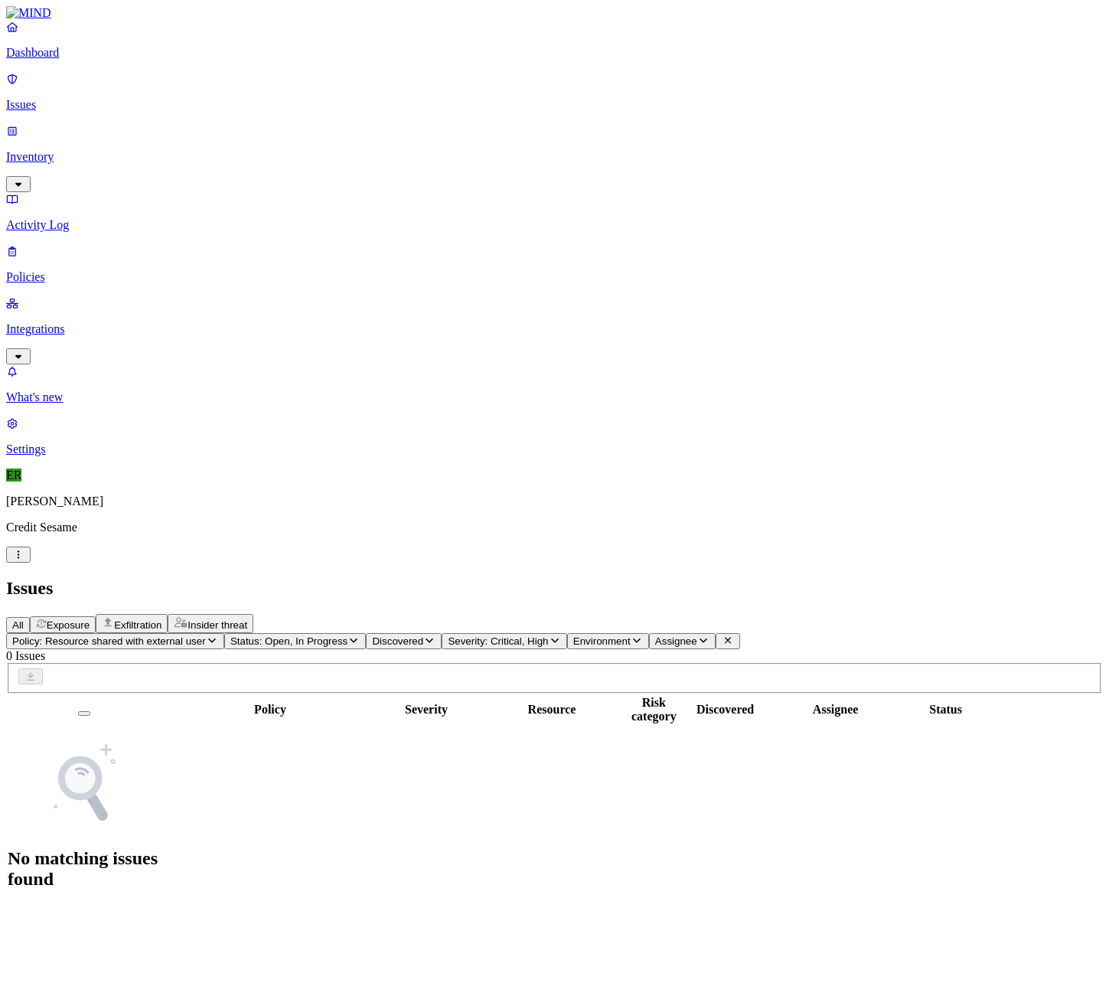
click at [561, 635] on icon "button" at bounding box center [555, 640] width 12 height 10
click at [620, 117] on div "Critical" at bounding box center [620, 139] width 0 height 45
click at [620, 160] on button "button" at bounding box center [626, 168] width 12 height 16
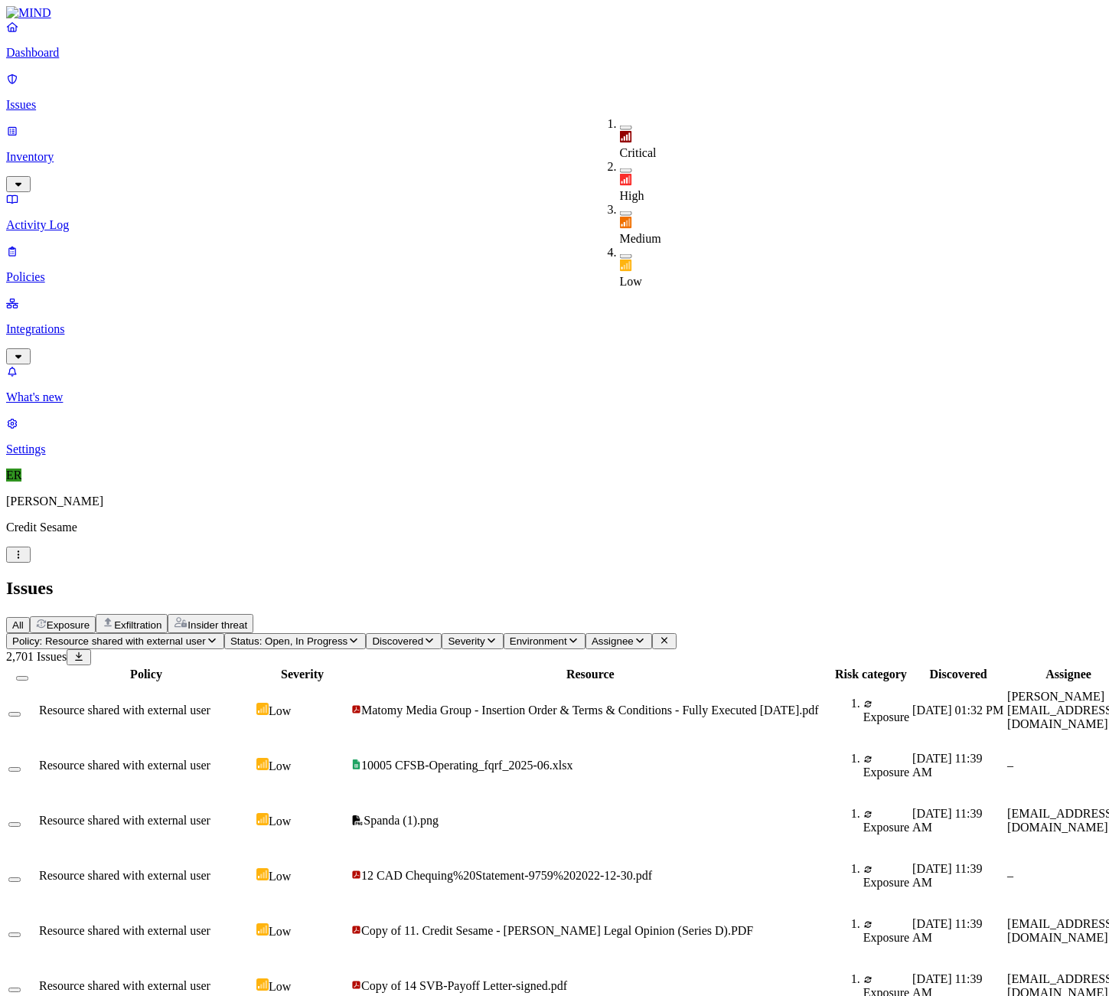
click at [55, 60] on p "Dashboard" at bounding box center [554, 53] width 1097 height 14
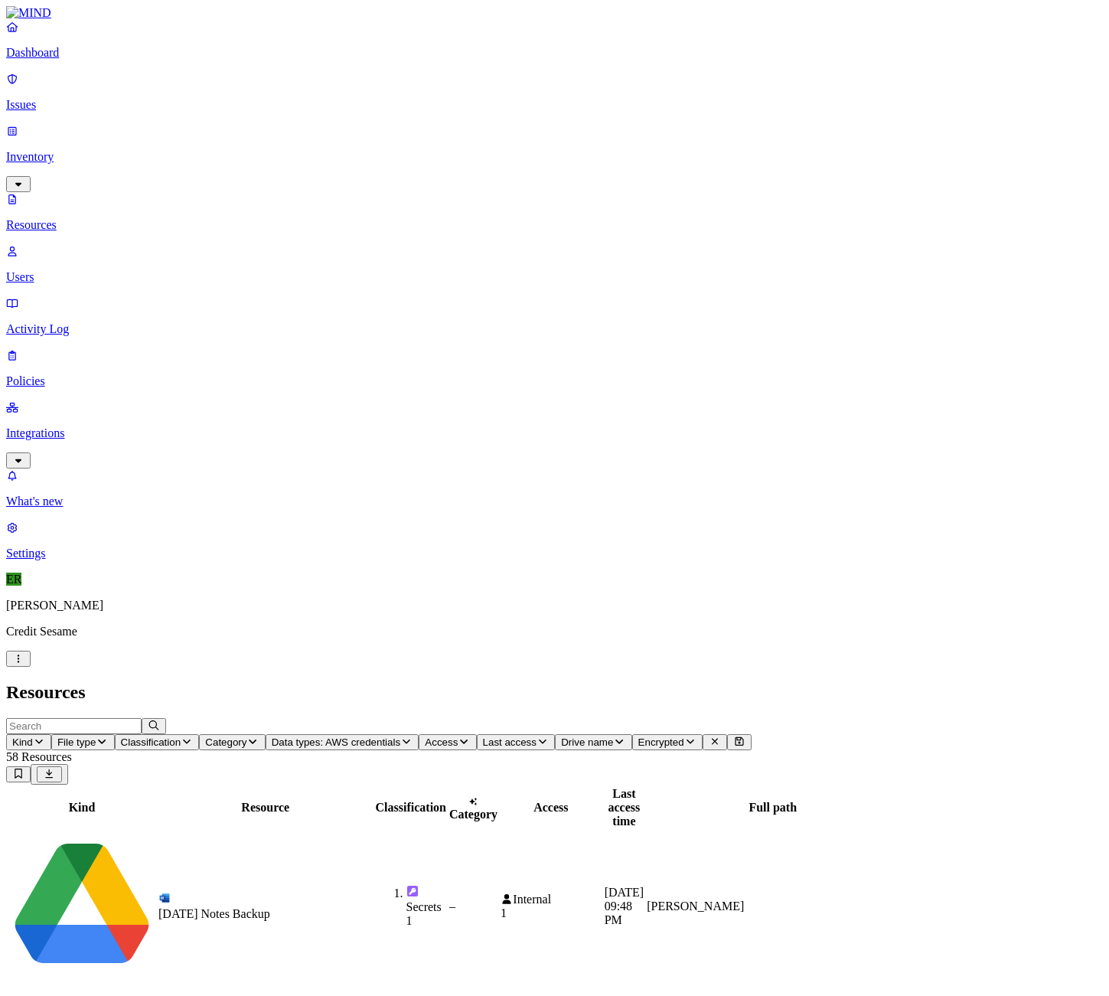
click at [288, 830] on td "[DATE] Notes Backup" at bounding box center [266, 906] width 216 height 152
